Goal: Information Seeking & Learning: Get advice/opinions

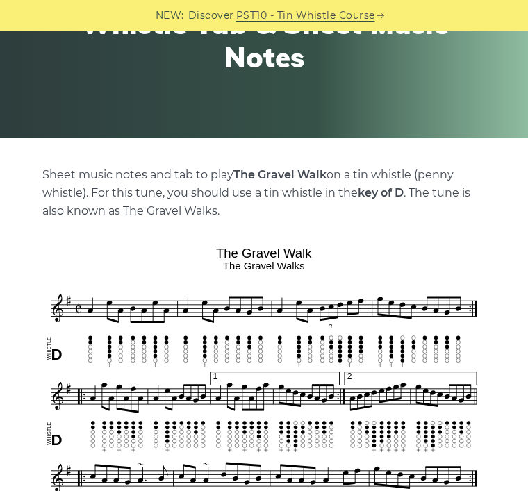
scroll to position [178, 0]
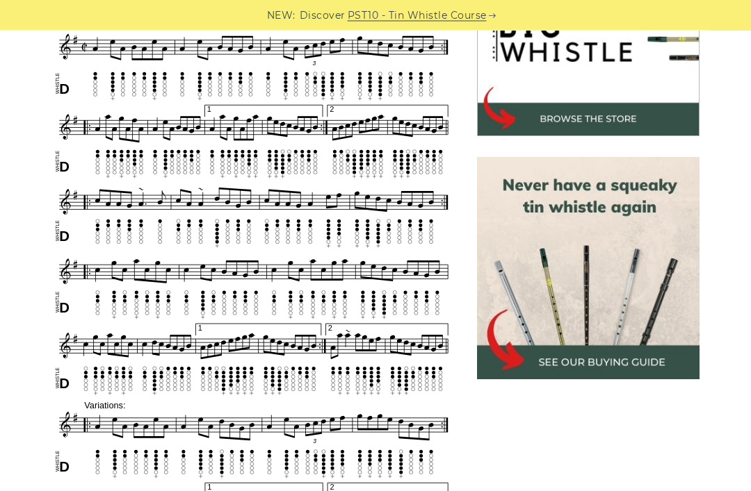
scroll to position [484, 0]
click at [527, 336] on img at bounding box center [588, 268] width 222 height 222
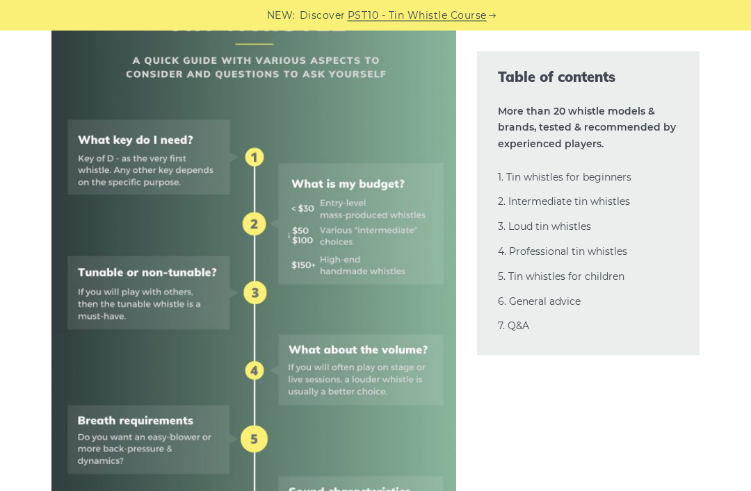
scroll to position [603, 0]
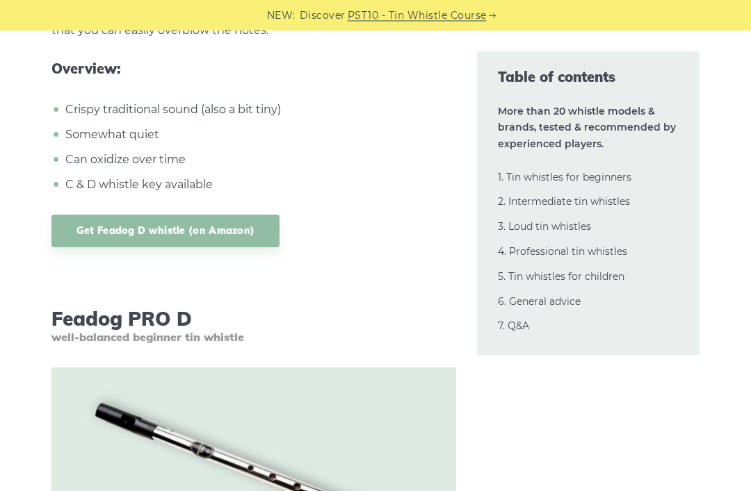
scroll to position [3465, 0]
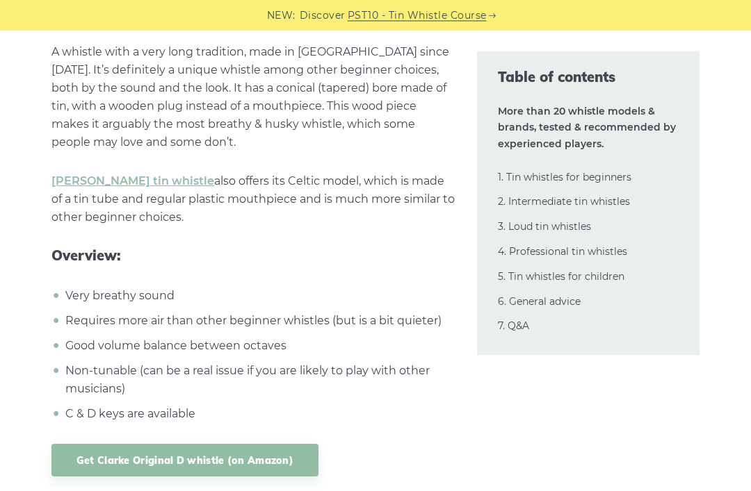
scroll to position [4646, 0]
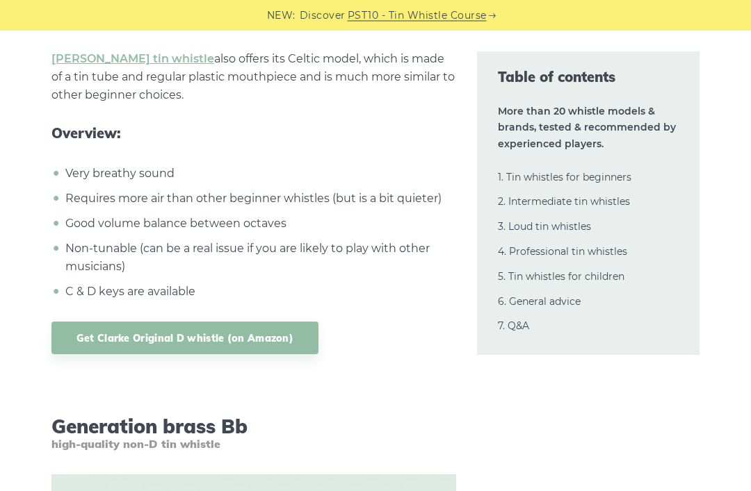
scroll to position [4768, 0]
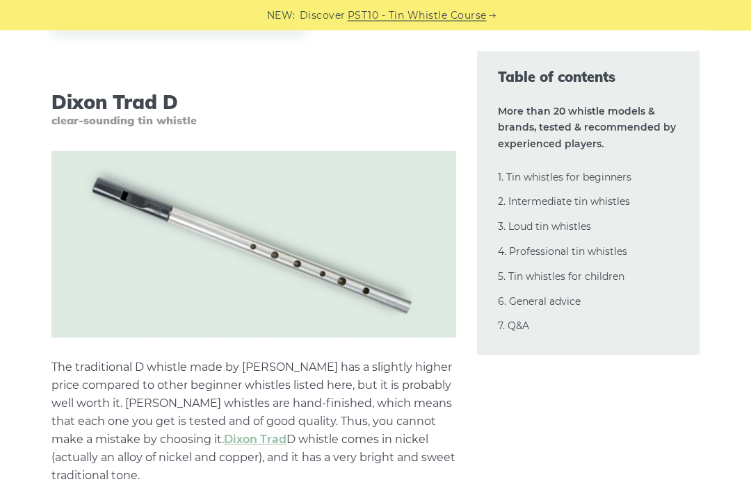
scroll to position [5929, 0]
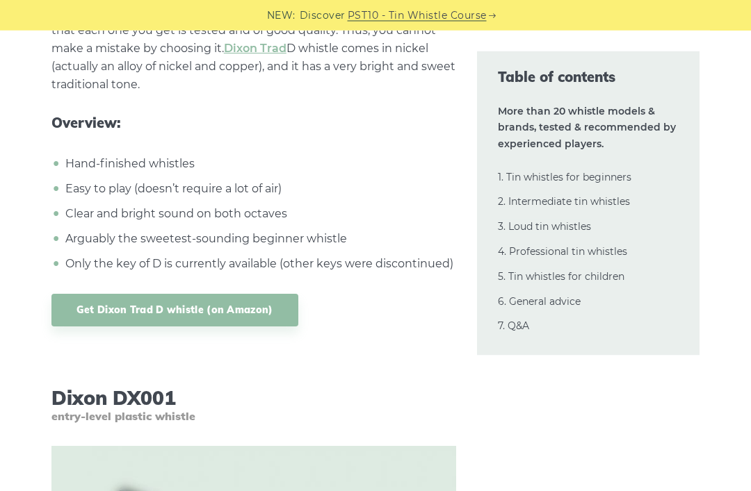
scroll to position [6320, 0]
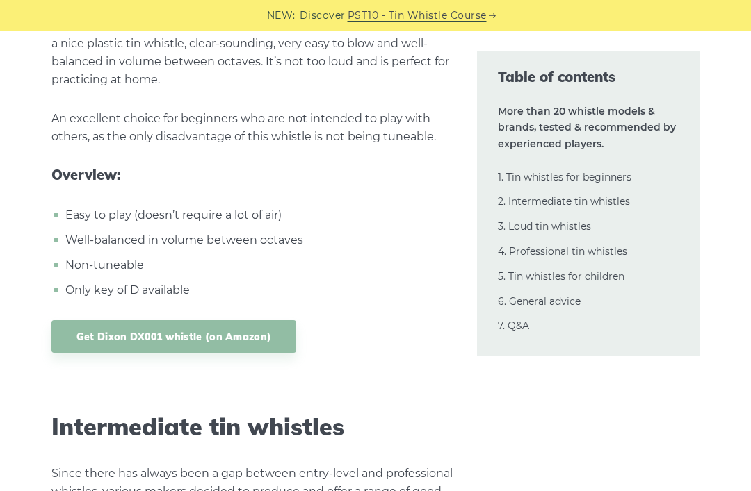
scroll to position [6956, 0]
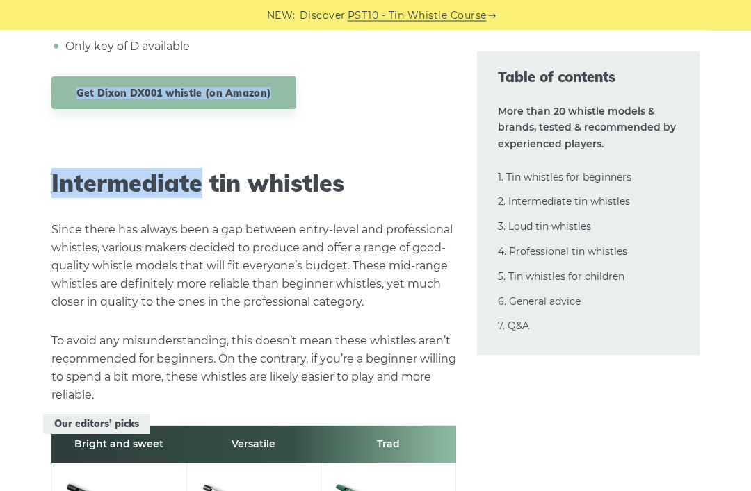
scroll to position [7222, 0]
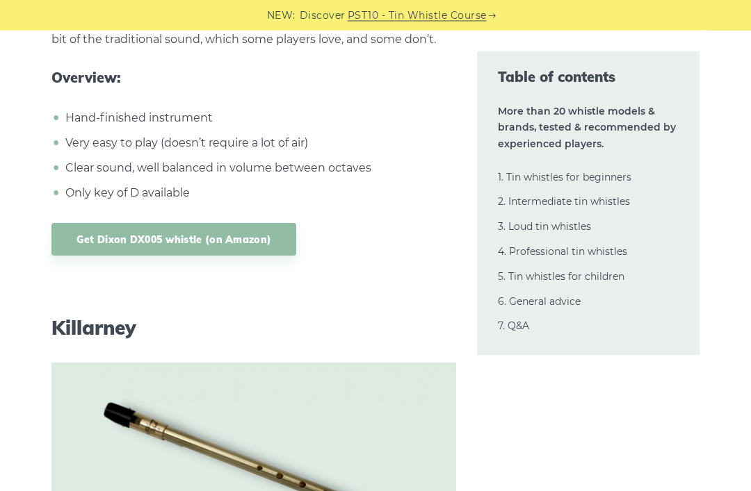
scroll to position [8237, 0]
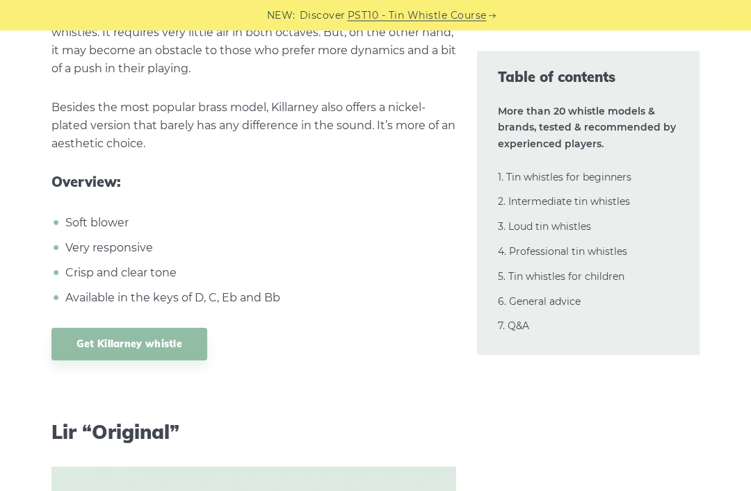
scroll to position [8967, 0]
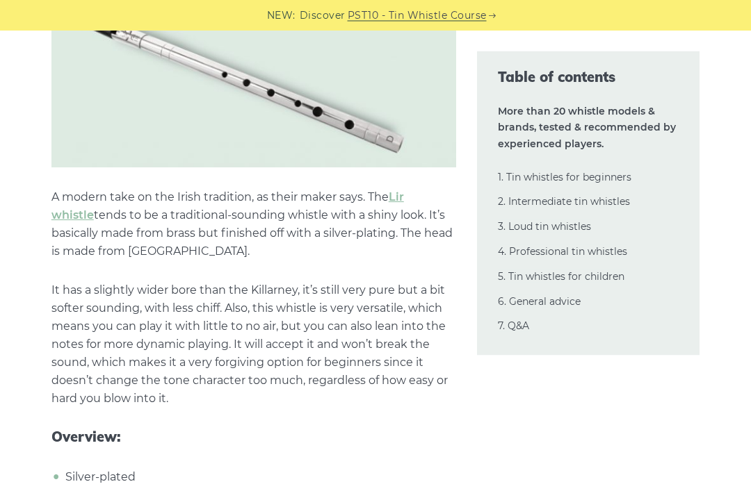
scroll to position [9456, 0]
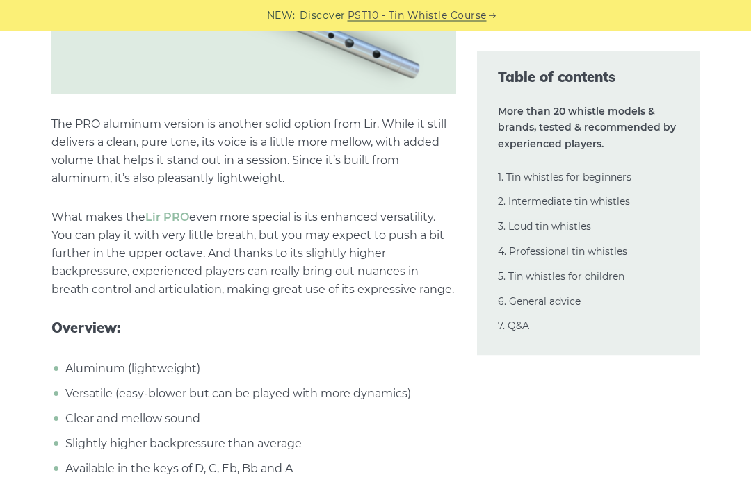
scroll to position [10268, 0]
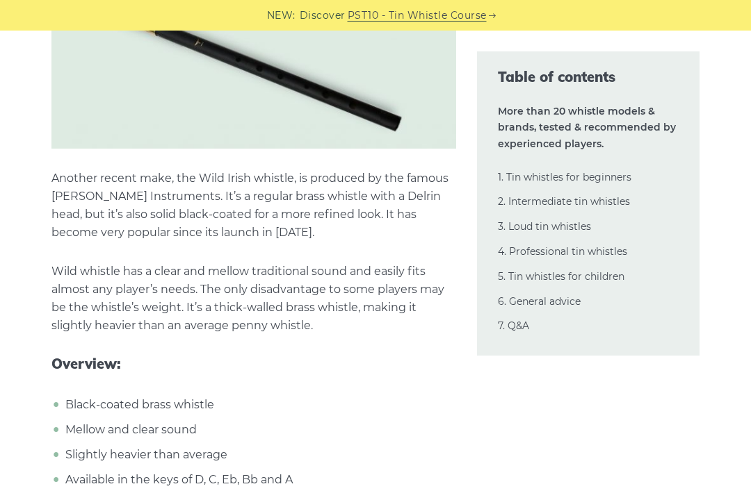
scroll to position [10958, 0]
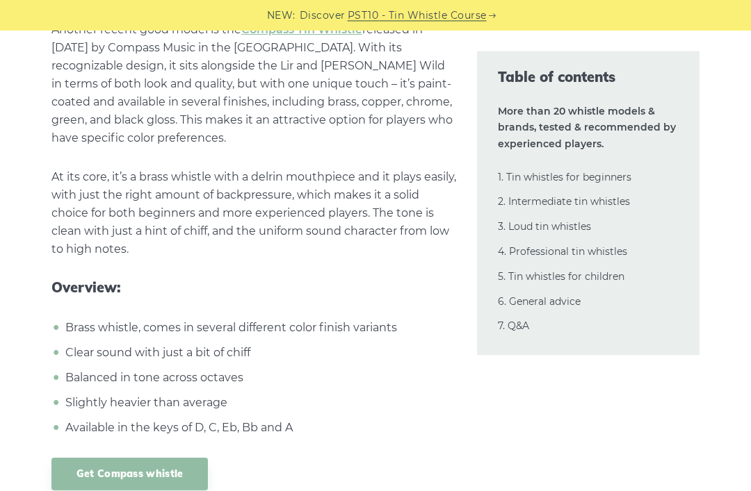
scroll to position [11795, 0]
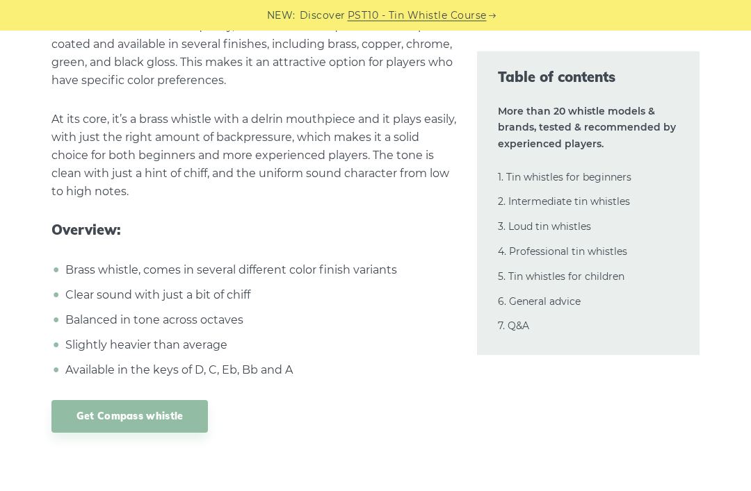
scroll to position [11852, 0]
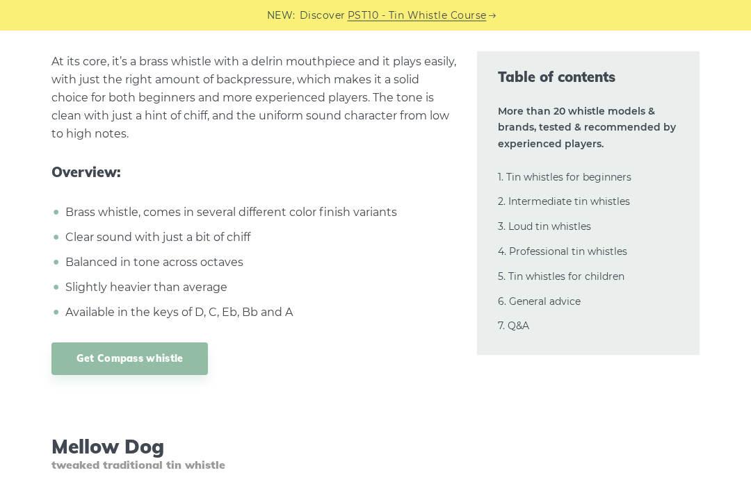
scroll to position [11911, 0]
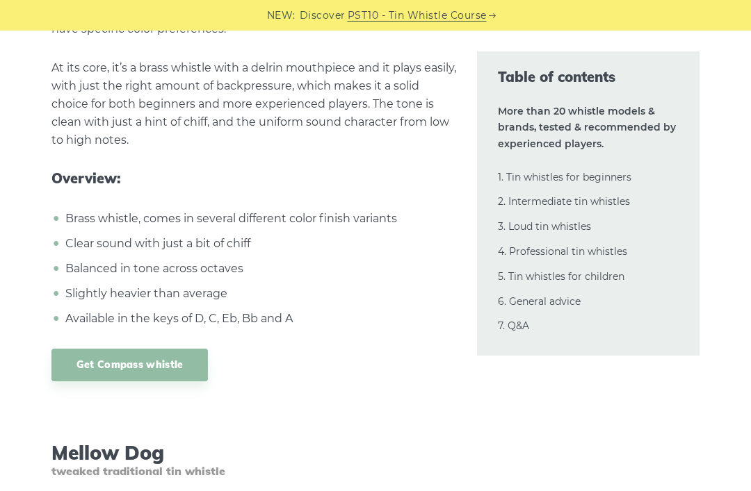
scroll to position [11903, 0]
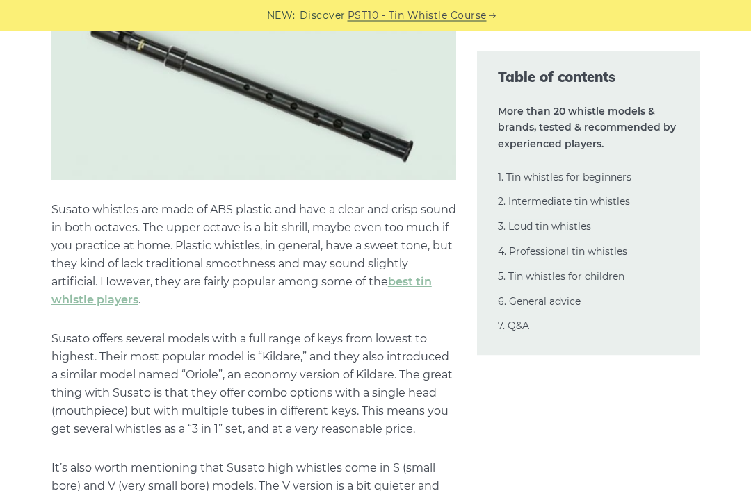
scroll to position [15136, 0]
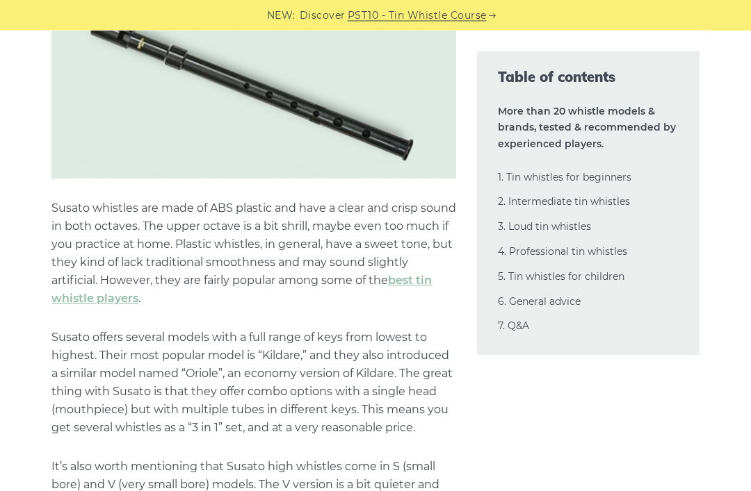
click at [54, 329] on p "Susato offers several models with a full range of keys from lowest to highest. …" at bounding box center [253, 383] width 405 height 108
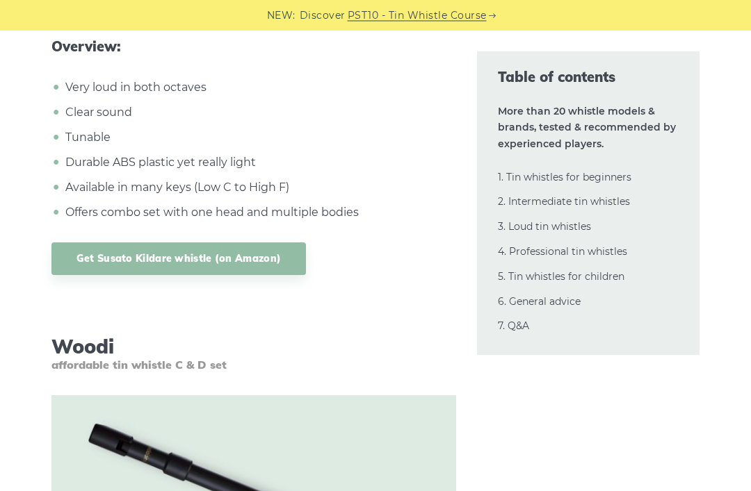
scroll to position [15651, 0]
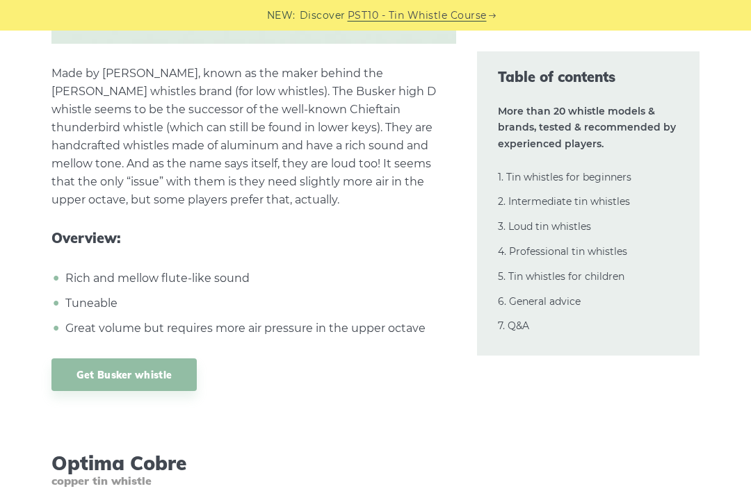
scroll to position [16936, 0]
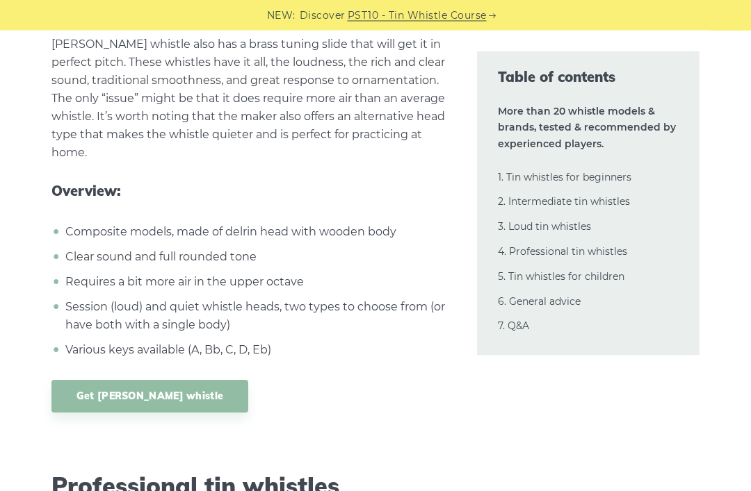
scroll to position [18525, 0]
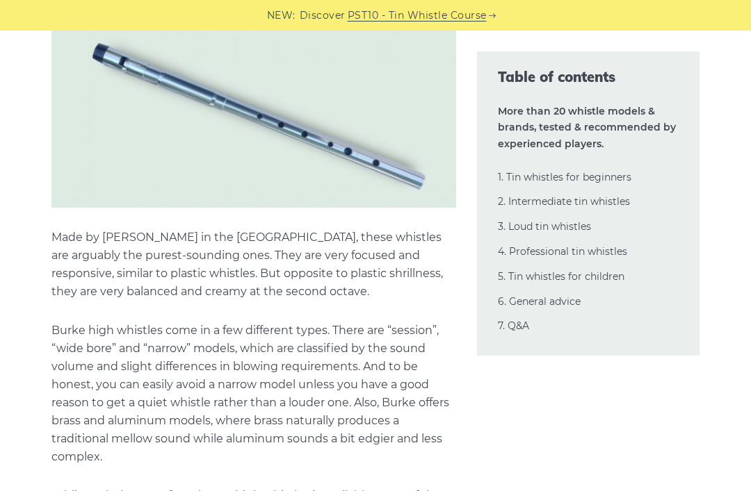
scroll to position [20471, 0]
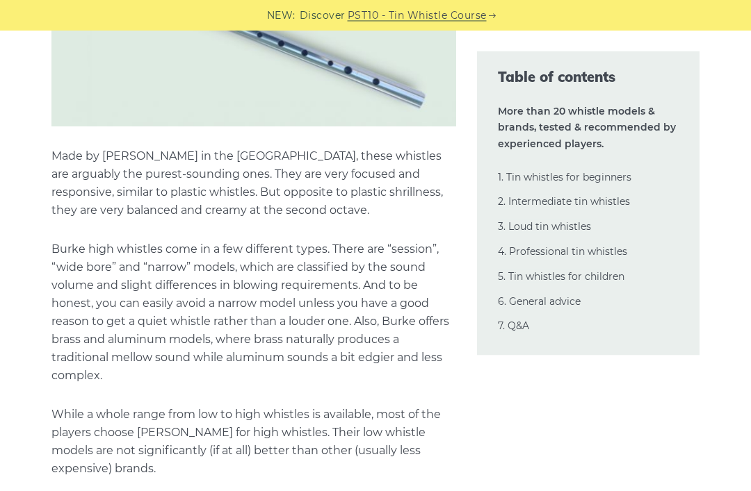
scroll to position [20553, 0]
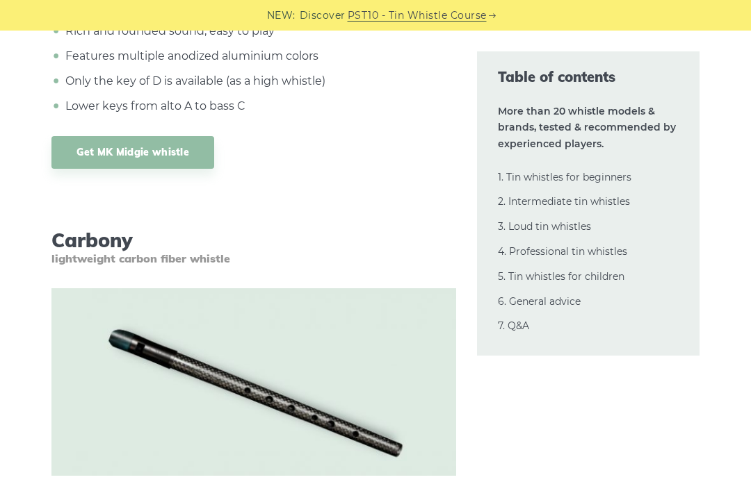
scroll to position [22740, 0]
